Goal: Task Accomplishment & Management: Use online tool/utility

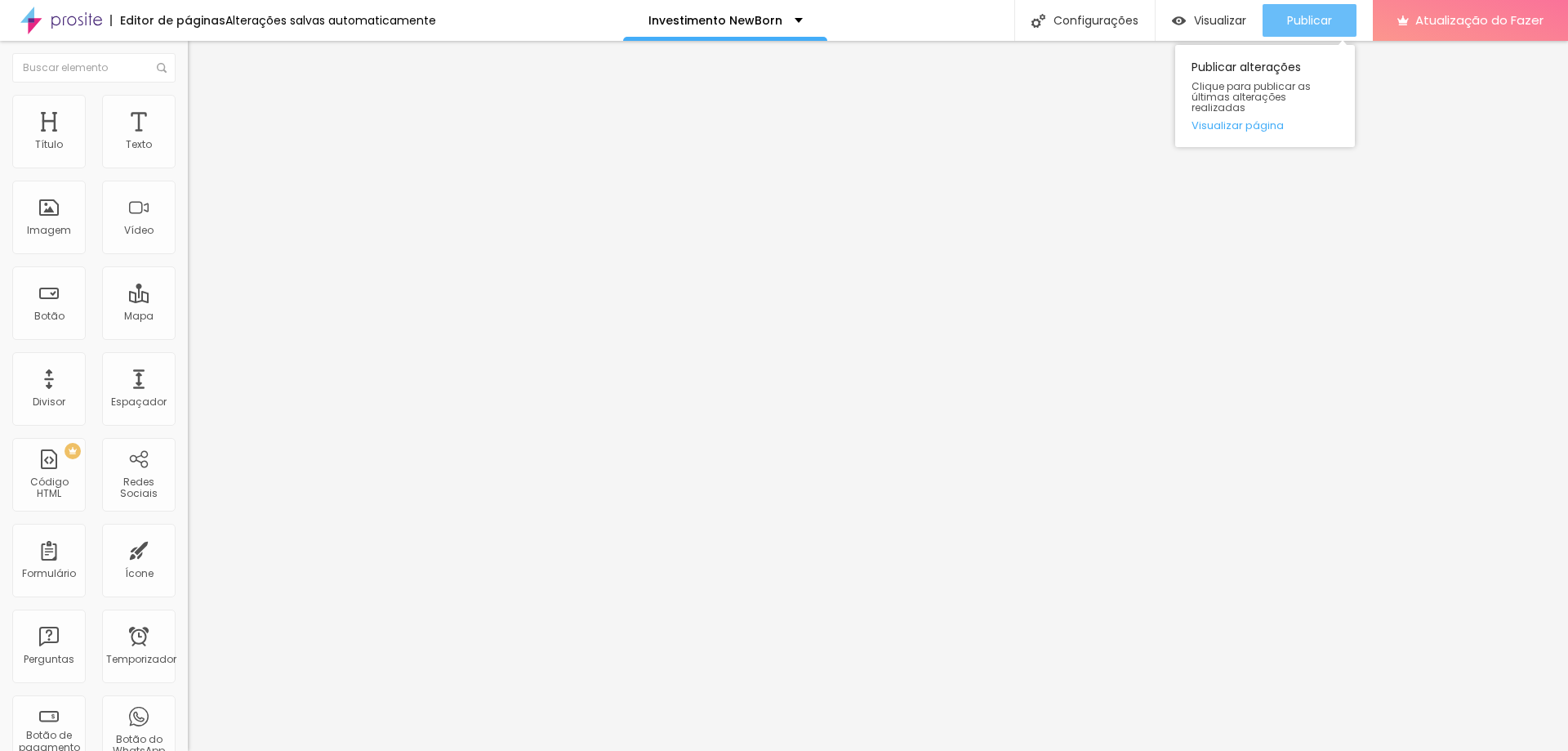
drag, startPoint x: 1297, startPoint y: 25, endPoint x: 1277, endPoint y: 24, distance: 20.0
click at [1297, 26] on font "Publicar" at bounding box center [1309, 20] width 45 height 16
click at [1285, 25] on button "Publicar" at bounding box center [1309, 20] width 94 height 33
click at [1313, 24] on font "Publicar" at bounding box center [1309, 20] width 45 height 16
drag, startPoint x: 1303, startPoint y: 17, endPoint x: 1264, endPoint y: 28, distance: 40.5
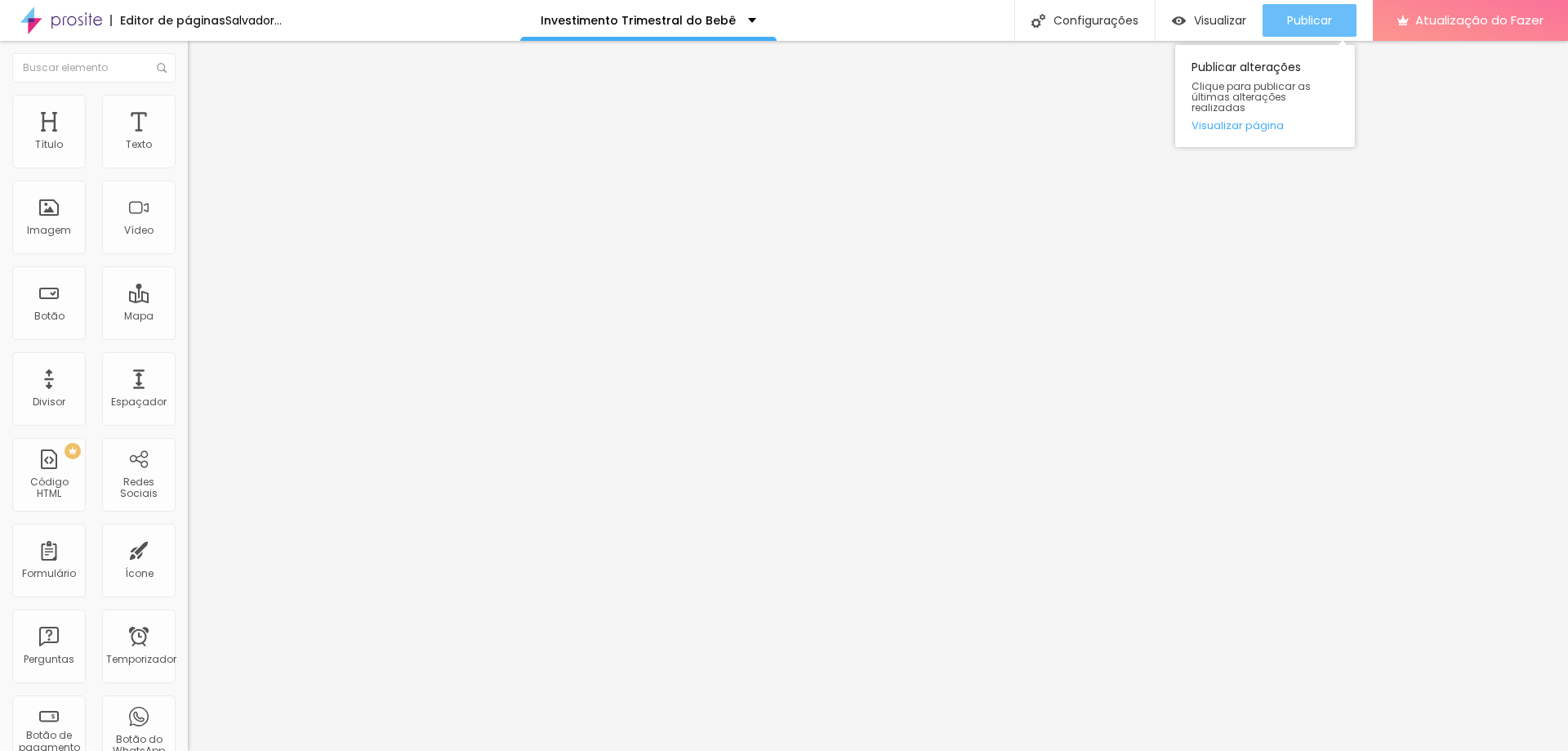
click at [1303, 16] on font "Publicar" at bounding box center [1309, 20] width 45 height 16
click at [1319, 20] on font "Publicar" at bounding box center [1309, 20] width 45 height 16
click at [1299, 23] on font "Publicar" at bounding box center [1309, 20] width 45 height 16
click at [1305, 15] on font "Publicar" at bounding box center [1309, 20] width 45 height 16
click at [1326, 16] on font "Publicar" at bounding box center [1309, 20] width 45 height 16
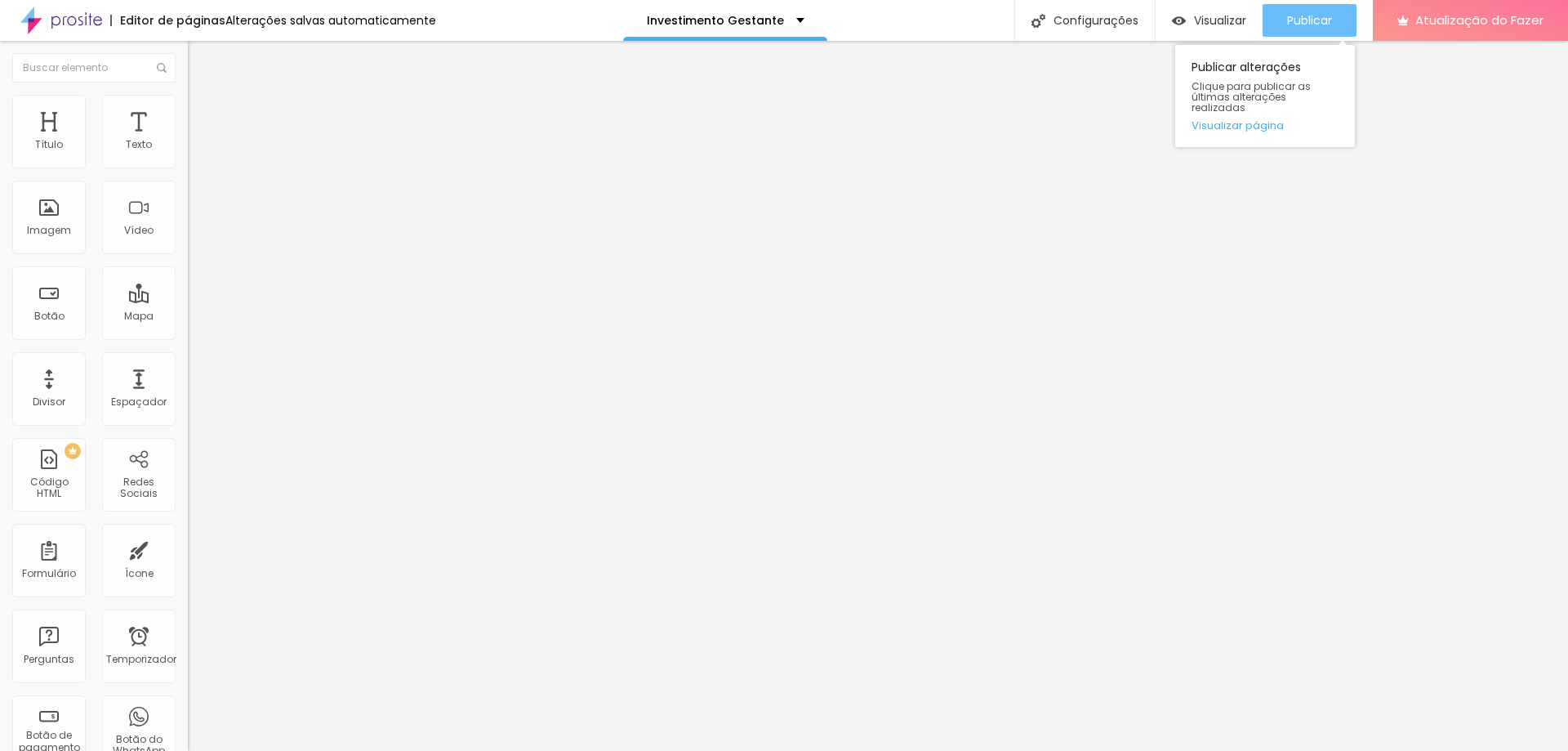
click at [1302, 21] on font "Publicar" at bounding box center [1309, 20] width 45 height 16
click at [1306, 17] on font "Publicar" at bounding box center [1309, 20] width 45 height 16
click at [1306, 18] on font "Publicar" at bounding box center [1309, 20] width 45 height 16
click at [1304, 23] on font "Publicar" at bounding box center [1309, 20] width 45 height 16
click at [1289, 8] on div "Publicar" at bounding box center [1309, 20] width 45 height 33
